Goal: Communication & Community: Answer question/provide support

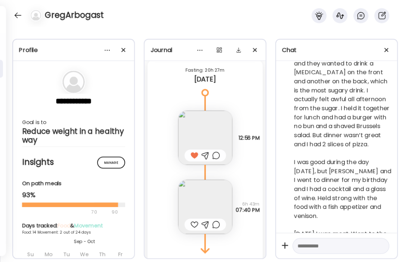
scroll to position [4354, 0]
click at [204, 199] on img at bounding box center [205, 206] width 54 height 54
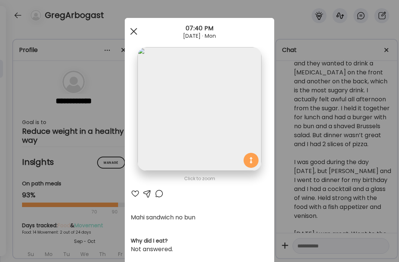
click at [130, 33] on div at bounding box center [133, 31] width 15 height 15
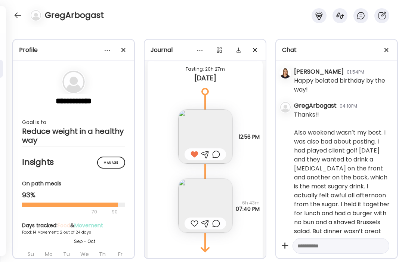
scroll to position [2923, 0]
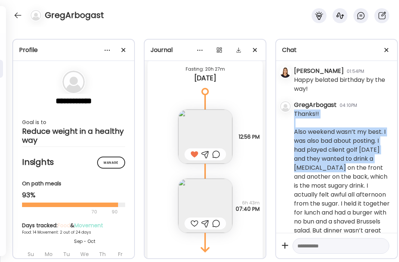
drag, startPoint x: 327, startPoint y: 166, endPoint x: 294, endPoint y: 167, distance: 33.3
click at [294, 167] on div "[DATE] - [DATE] [PERSON_NAME] 01:19PM Hi [PERSON_NAME]! I'm looking forward to …" at bounding box center [336, 147] width 121 height 172
click at [296, 167] on div "Thanks!! Also weekend wasn’t my best. I was also bad about posting. I had playe…" at bounding box center [342, 244] width 97 height 269
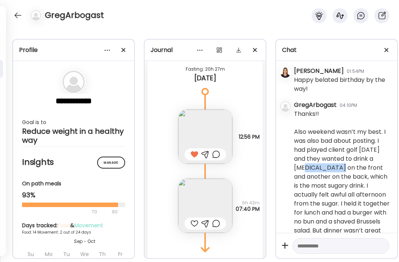
drag, startPoint x: 328, startPoint y: 167, endPoint x: 294, endPoint y: 167, distance: 33.7
click at [294, 167] on div "Thanks!! Also weekend wasn’t my best. I was also bad about posting. I had playe…" at bounding box center [342, 244] width 97 height 269
copy div "[MEDICAL_DATA]"
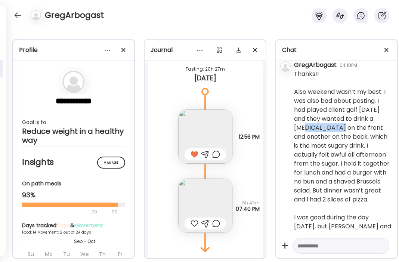
scroll to position [2964, 0]
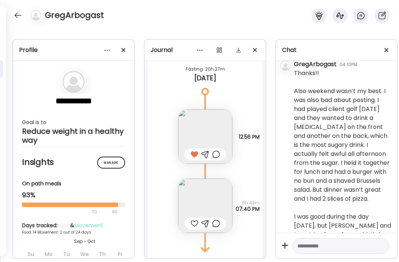
click at [344, 193] on div "Thanks!! Also weekend wasn’t my best. I was also bad about posting. I had playe…" at bounding box center [342, 203] width 97 height 269
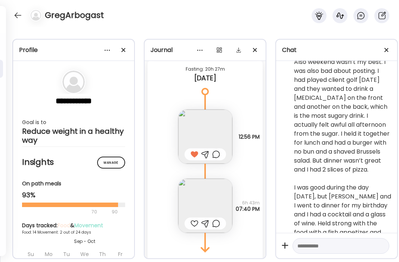
scroll to position [3074, 0]
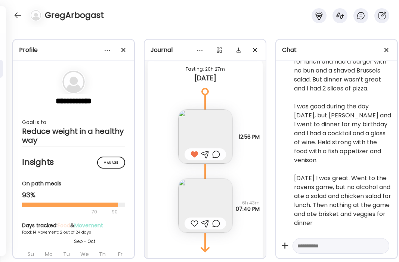
click at [320, 248] on textarea at bounding box center [335, 245] width 74 height 9
click at [345, 237] on textarea "**********" at bounding box center [335, 242] width 74 height 18
click at [346, 243] on textarea "**********" at bounding box center [335, 242] width 74 height 18
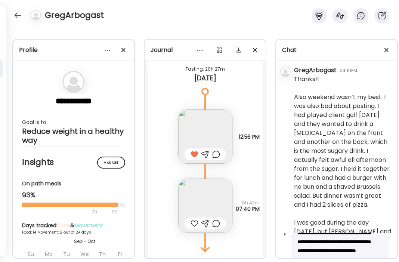
scroll to position [13, 0]
drag, startPoint x: 322, startPoint y: 252, endPoint x: 296, endPoint y: 251, distance: 25.8
click at [296, 251] on div "**********" at bounding box center [341, 251] width 97 height 52
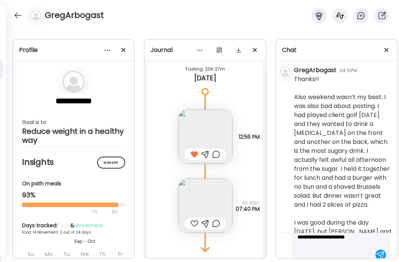
scroll to position [36, 0]
click at [333, 250] on div "**********" at bounding box center [341, 228] width 97 height 52
click at [331, 248] on textarea "**********" at bounding box center [335, 228] width 74 height 45
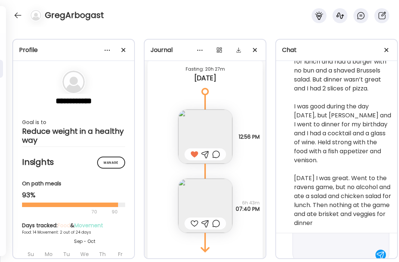
scroll to position [62, 0]
type textarea "**********"
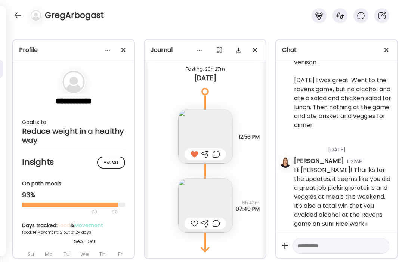
scroll to position [3173, 0]
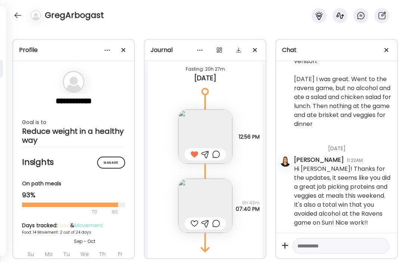
click at [193, 225] on div at bounding box center [195, 223] width 8 height 9
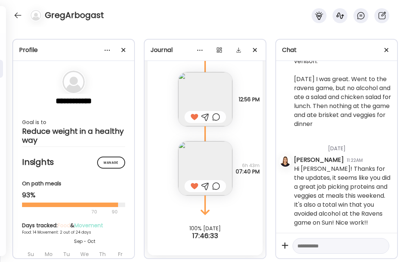
click at [327, 242] on textarea at bounding box center [335, 245] width 74 height 9
type textarea "**********"
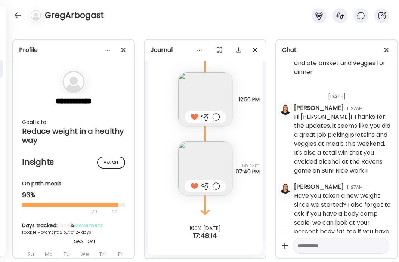
scroll to position [3243, 0]
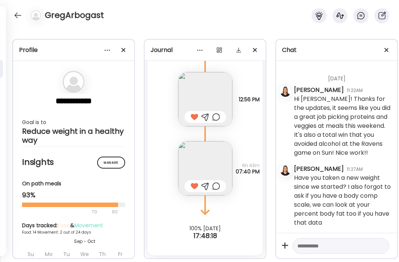
click at [316, 248] on textarea at bounding box center [335, 245] width 74 height 9
type textarea "*"
click at [18, 17] on div at bounding box center [18, 15] width 12 height 12
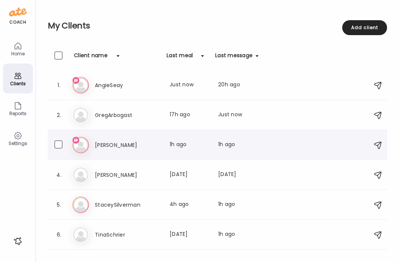
click at [111, 141] on h3 "[PERSON_NAME]" at bounding box center [128, 145] width 66 height 9
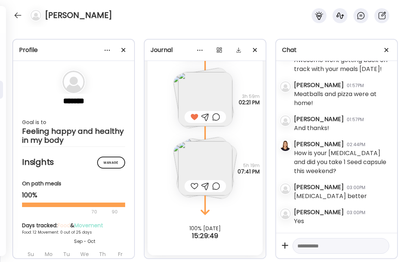
scroll to position [4195, 0]
click at [213, 166] on img at bounding box center [205, 168] width 54 height 54
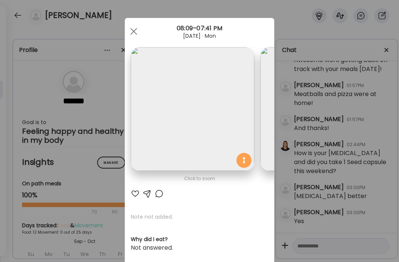
scroll to position [0, 0]
click at [137, 31] on div at bounding box center [133, 31] width 15 height 15
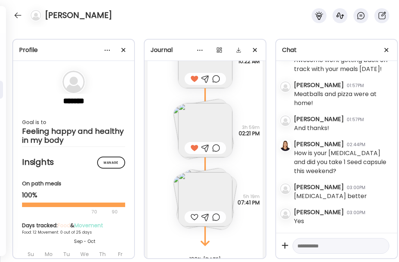
scroll to position [4455, 0]
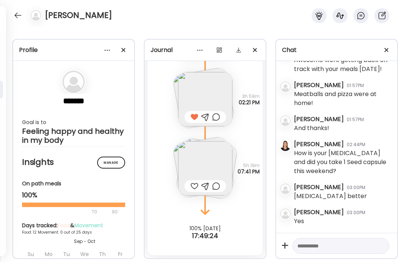
click at [209, 165] on img at bounding box center [205, 168] width 54 height 54
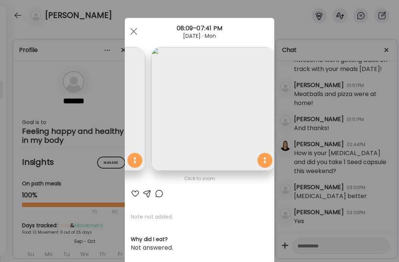
scroll to position [0, 252]
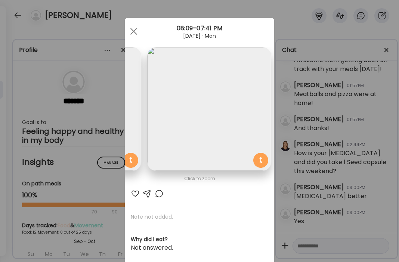
click at [137, 196] on div at bounding box center [135, 193] width 9 height 9
click at [137, 34] on span at bounding box center [133, 31] width 7 height 7
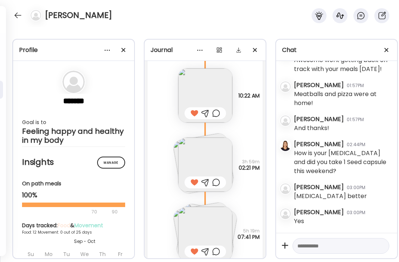
scroll to position [4396, 0]
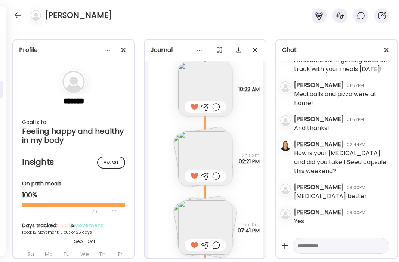
click at [326, 245] on textarea at bounding box center [335, 245] width 74 height 9
click at [311, 246] on textarea "**********" at bounding box center [335, 242] width 74 height 18
click at [307, 237] on textarea "**********" at bounding box center [335, 242] width 74 height 18
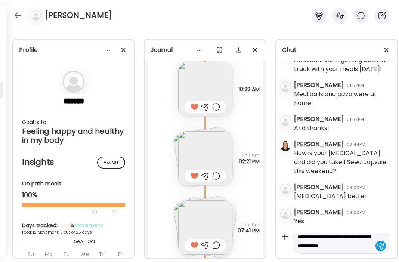
click at [358, 245] on textarea "**********" at bounding box center [335, 242] width 74 height 18
type textarea "**********"
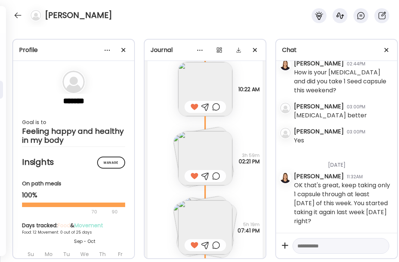
scroll to position [4276, 0]
click at [326, 243] on textarea at bounding box center [335, 245] width 74 height 9
click at [333, 243] on textarea "**********" at bounding box center [335, 237] width 74 height 36
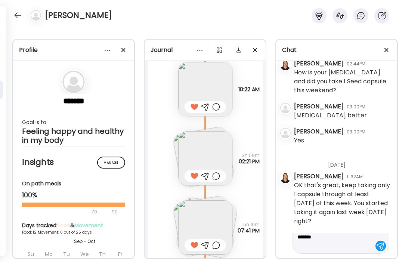
click at [335, 241] on textarea "**********" at bounding box center [335, 233] width 74 height 36
type textarea "**********"
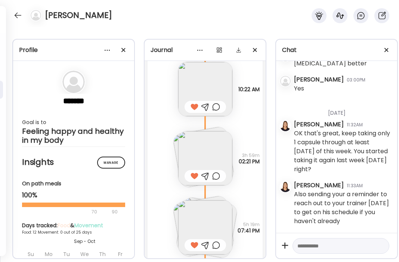
scroll to position [4455, 0]
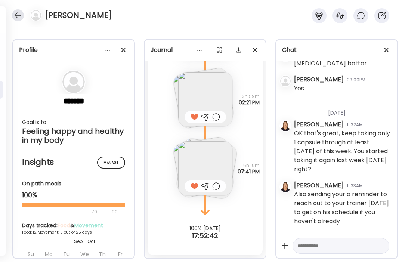
click at [15, 14] on div at bounding box center [18, 15] width 12 height 12
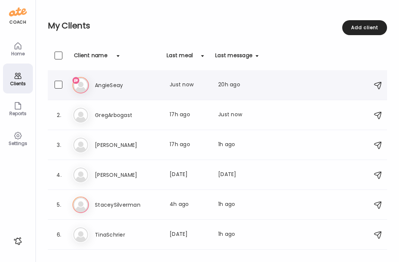
click at [114, 81] on h3 "AngieSeay" at bounding box center [128, 85] width 66 height 9
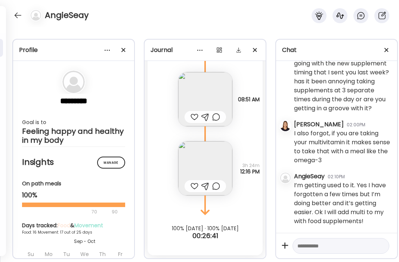
scroll to position [92333, 0]
click at [332, 246] on textarea at bounding box center [335, 245] width 74 height 9
drag, startPoint x: 351, startPoint y: 246, endPoint x: 306, endPoint y: 244, distance: 44.9
click at [306, 244] on textarea "**********" at bounding box center [335, 259] width 74 height 36
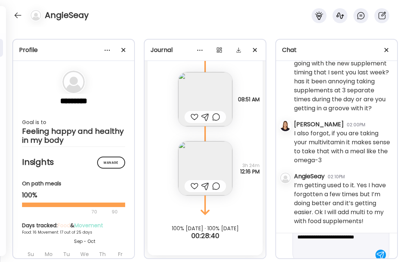
scroll to position [36, 0]
click at [339, 238] on textarea "**********" at bounding box center [335, 228] width 74 height 45
click at [327, 245] on textarea "**********" at bounding box center [335, 224] width 74 height 54
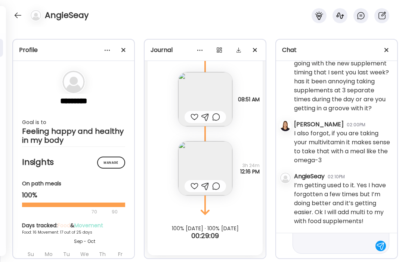
type textarea "**********"
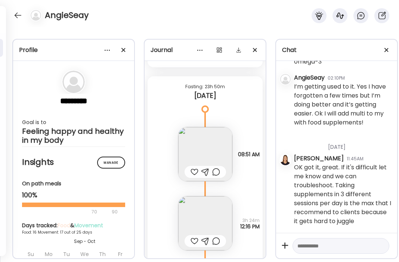
scroll to position [11554, 0]
click at [204, 147] on img at bounding box center [205, 154] width 54 height 54
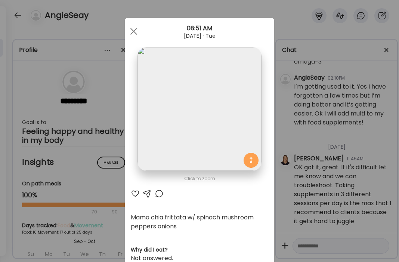
click at [137, 194] on div at bounding box center [135, 193] width 9 height 9
click at [135, 34] on div at bounding box center [133, 31] width 15 height 15
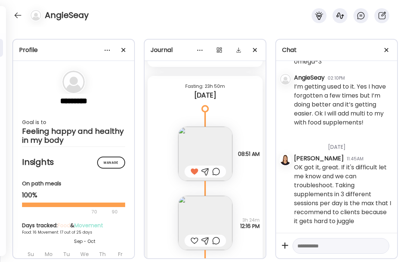
scroll to position [11608, 0]
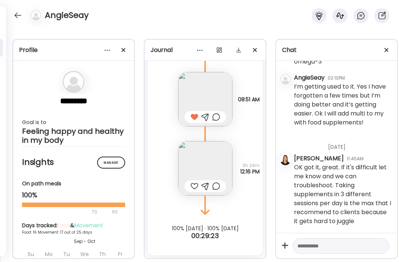
click at [209, 158] on img at bounding box center [205, 168] width 54 height 54
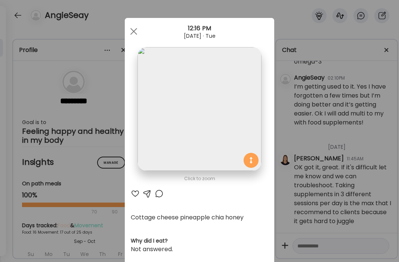
click at [148, 195] on div at bounding box center [147, 193] width 9 height 9
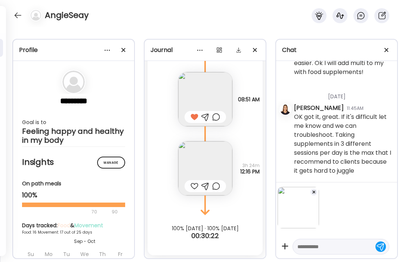
scroll to position [92479, 0]
click at [332, 253] on div at bounding box center [341, 247] width 97 height 16
click at [335, 247] on textarea at bounding box center [335, 246] width 74 height 9
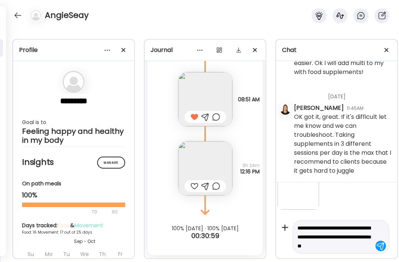
scroll to position [28, 0]
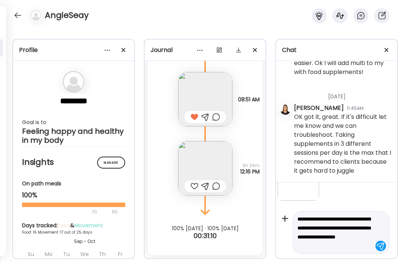
click at [321, 247] on textarea "**********" at bounding box center [335, 233] width 74 height 36
click at [354, 246] on textarea "**********" at bounding box center [335, 233] width 74 height 36
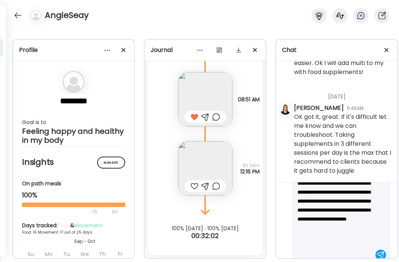
scroll to position [90, 0]
drag, startPoint x: 321, startPoint y: 237, endPoint x: 310, endPoint y: 238, distance: 11.2
click at [310, 238] on textarea "**********" at bounding box center [335, 201] width 74 height 99
type textarea "**********"
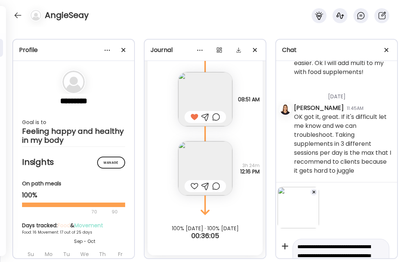
drag, startPoint x: 357, startPoint y: 247, endPoint x: 308, endPoint y: 163, distance: 97.0
click at [308, 163] on div "[DATE] - [DATE] [PERSON_NAME] 03:54PM Hi [PERSON_NAME], I'm looking forward to …" at bounding box center [336, 170] width 121 height 219
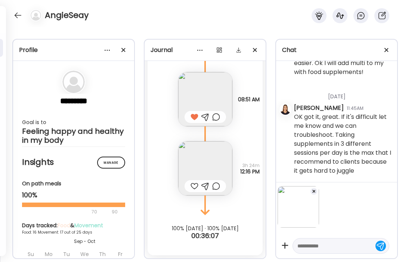
click at [314, 191] on span at bounding box center [314, 191] width 3 height 3
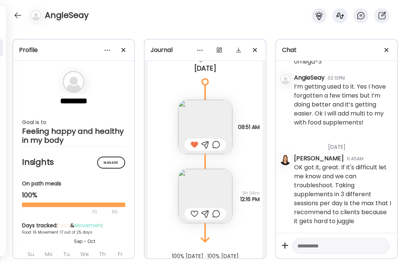
scroll to position [11608, 0]
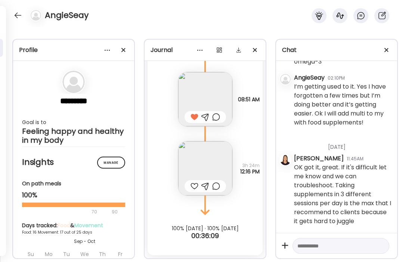
click at [195, 187] on div at bounding box center [195, 186] width 8 height 9
click at [14, 16] on div at bounding box center [18, 15] width 12 height 12
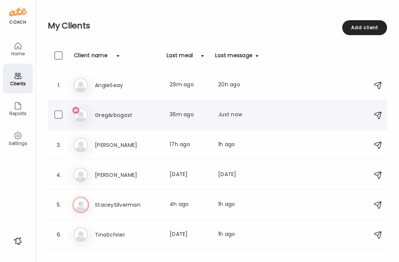
click at [114, 125] on div "2. Gr [PERSON_NAME] Last meal: 36m ago Last message: Just now Ok [DATE] morning…" at bounding box center [217, 115] width 339 height 30
click at [117, 116] on h3 "GregArbogast" at bounding box center [128, 115] width 66 height 9
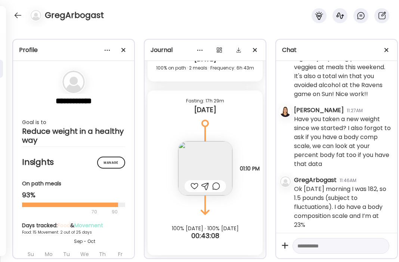
scroll to position [3304, 0]
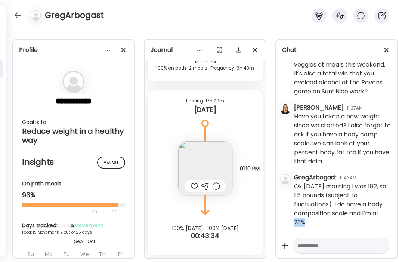
drag, startPoint x: 307, startPoint y: 222, endPoint x: 295, endPoint y: 222, distance: 11.6
click at [295, 222] on div "Ok [DATE] morning I was 182, so 1.5 pounds (subject to fluctuations). I do have…" at bounding box center [342, 204] width 97 height 45
copy div "23%"
click at [329, 247] on textarea at bounding box center [335, 245] width 74 height 9
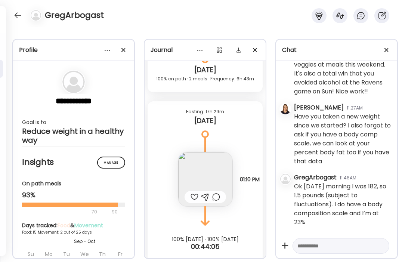
scroll to position [4556, 0]
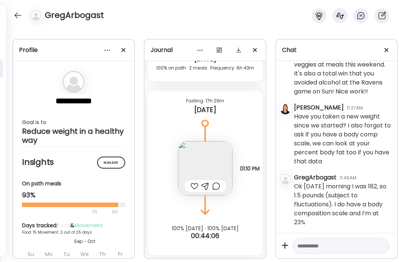
click at [194, 184] on div at bounding box center [195, 186] width 8 height 9
click at [321, 240] on div at bounding box center [341, 246] width 97 height 16
click at [328, 245] on textarea at bounding box center [335, 245] width 74 height 9
click at [335, 244] on textarea "**********" at bounding box center [335, 237] width 74 height 27
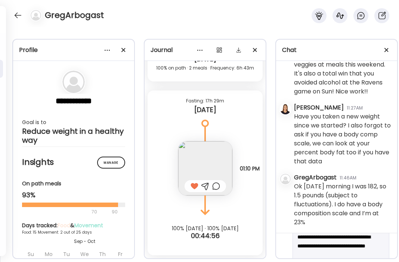
scroll to position [44, 0]
type textarea "**********"
click at [381, 246] on div at bounding box center [381, 246] width 10 height 10
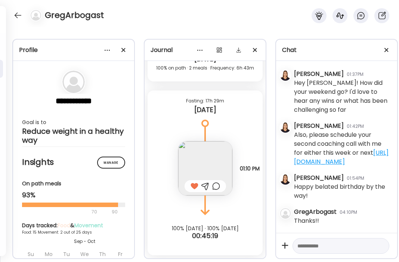
scroll to position [2814, 0]
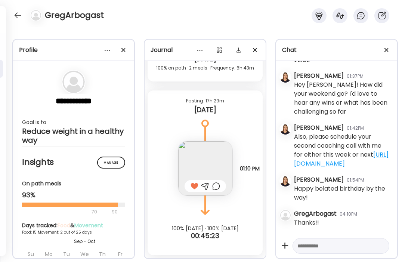
click at [335, 164] on div "Also, please schedule your second coaching call with me for either this week or…" at bounding box center [342, 150] width 97 height 36
drag, startPoint x: 333, startPoint y: 163, endPoint x: 308, endPoint y: 127, distance: 42.9
click at [308, 132] on div "Also, please schedule your second coaching call with me for either this week or…" at bounding box center [342, 150] width 97 height 36
copy div "please schedule your second coaching call with me for either this week or next …"
click at [350, 195] on div "Happy belated birthday by the way!" at bounding box center [342, 193] width 97 height 18
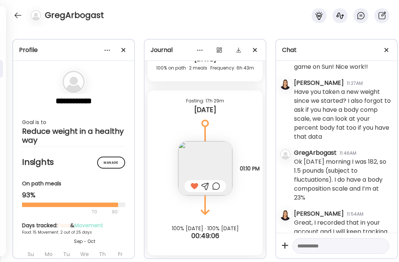
scroll to position [3365, 0]
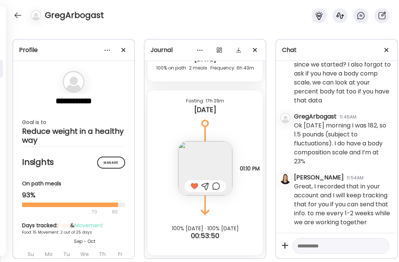
click at [325, 244] on textarea at bounding box center [335, 245] width 74 height 9
click at [367, 247] on textarea "**********" at bounding box center [335, 237] width 74 height 27
type textarea "**********"
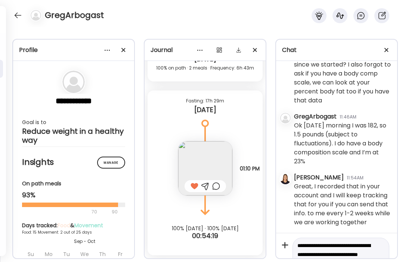
drag, startPoint x: 370, startPoint y: 245, endPoint x: 295, endPoint y: 231, distance: 76.5
click at [295, 231] on div "[DATE] - [DATE] [PERSON_NAME] 01:19PM Hi [PERSON_NAME]! I'm looking forward to …" at bounding box center [336, 170] width 121 height 219
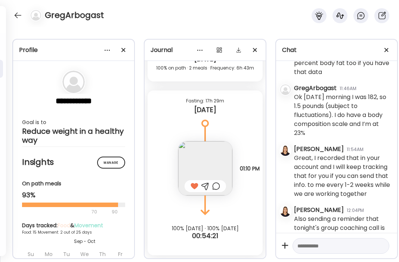
scroll to position [3408, 0]
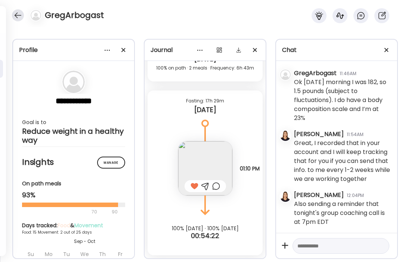
click at [19, 14] on div at bounding box center [18, 15] width 12 height 12
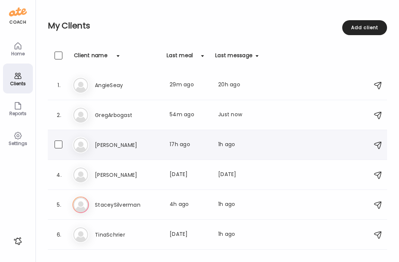
click at [113, 148] on h3 "[PERSON_NAME]" at bounding box center [128, 145] width 66 height 9
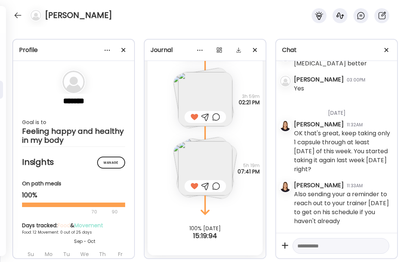
scroll to position [4328, 0]
click at [19, 15] on div at bounding box center [18, 15] width 12 height 12
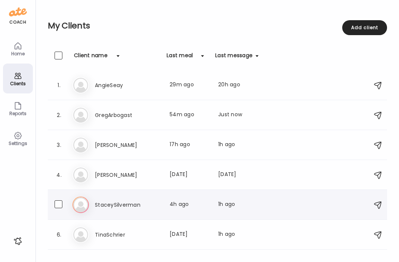
click at [114, 198] on div "St StaceySilverman Last meal: 4h ago Last message: 1h ago You: What's on tap fo…" at bounding box center [219, 205] width 292 height 16
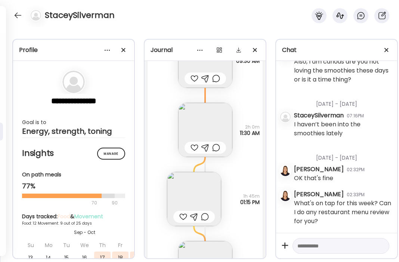
scroll to position [5207, 0]
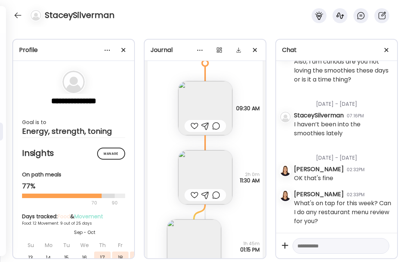
click at [195, 127] on div at bounding box center [195, 125] width 8 height 9
click at [194, 196] on div at bounding box center [195, 195] width 8 height 9
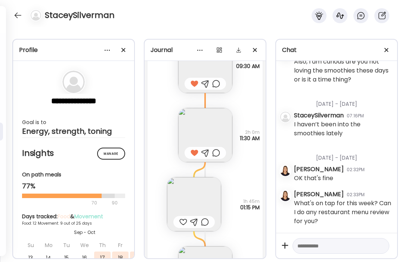
scroll to position [5251, 0]
click at [194, 196] on img at bounding box center [194, 203] width 54 height 54
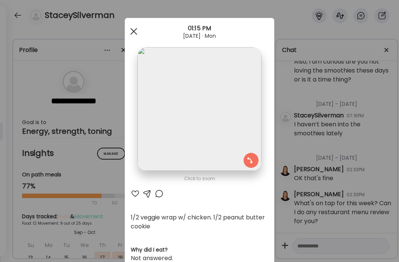
click at [133, 30] on span at bounding box center [133, 31] width 7 height 7
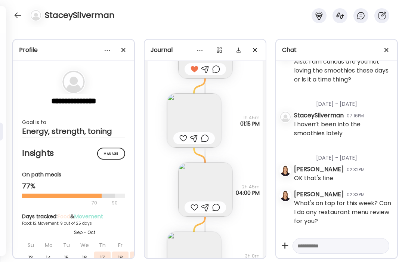
scroll to position [5335, 0]
click at [196, 206] on div at bounding box center [195, 205] width 8 height 9
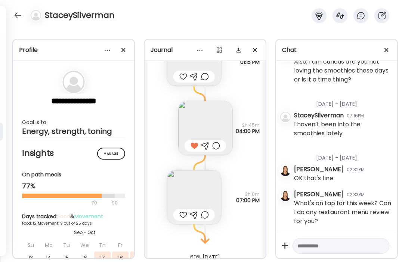
scroll to position [5396, 0]
click at [203, 197] on img at bounding box center [194, 196] width 54 height 54
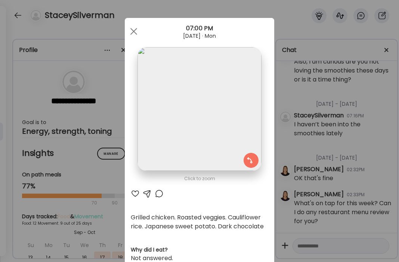
click at [133, 195] on div at bounding box center [135, 193] width 9 height 9
click at [137, 31] on div at bounding box center [133, 31] width 15 height 15
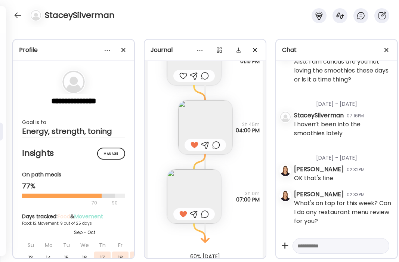
click at [336, 246] on textarea at bounding box center [335, 245] width 74 height 9
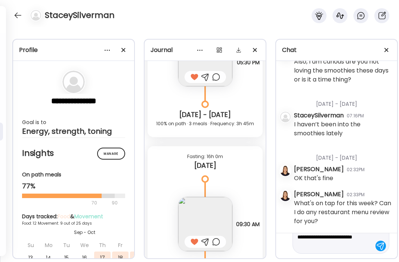
scroll to position [36, 0]
type textarea "**********"
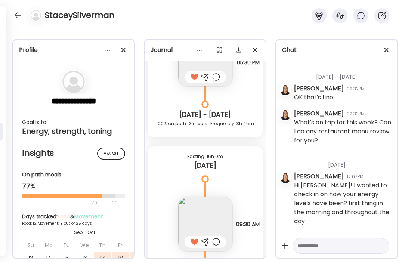
scroll to position [29238, 0]
click at [19, 12] on div at bounding box center [18, 15] width 12 height 12
